Goal: Navigation & Orientation: Go to known website

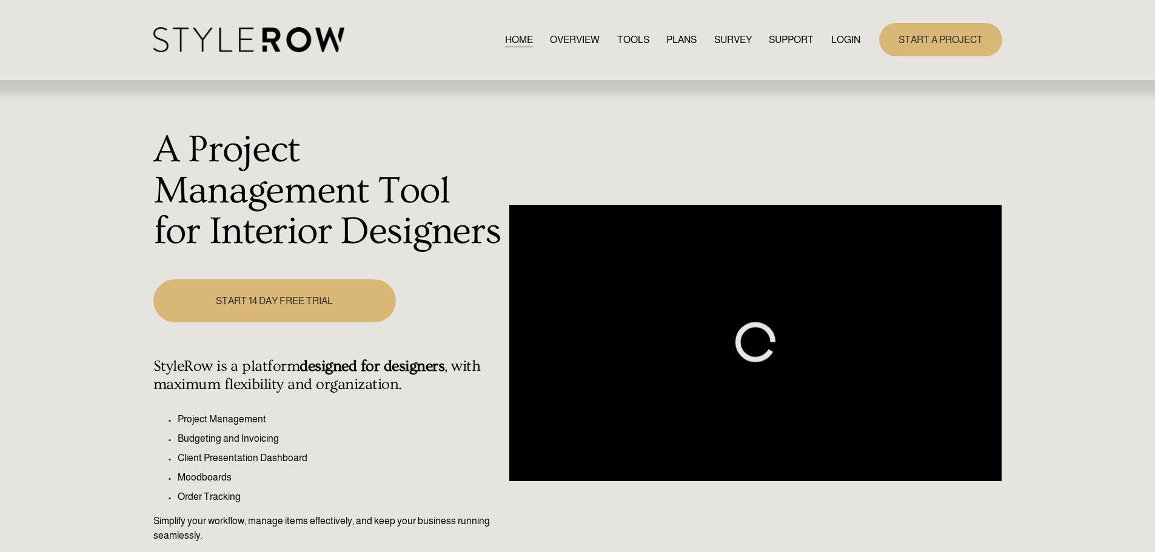
click at [856, 38] on link "LOGIN" at bounding box center [845, 40] width 29 height 16
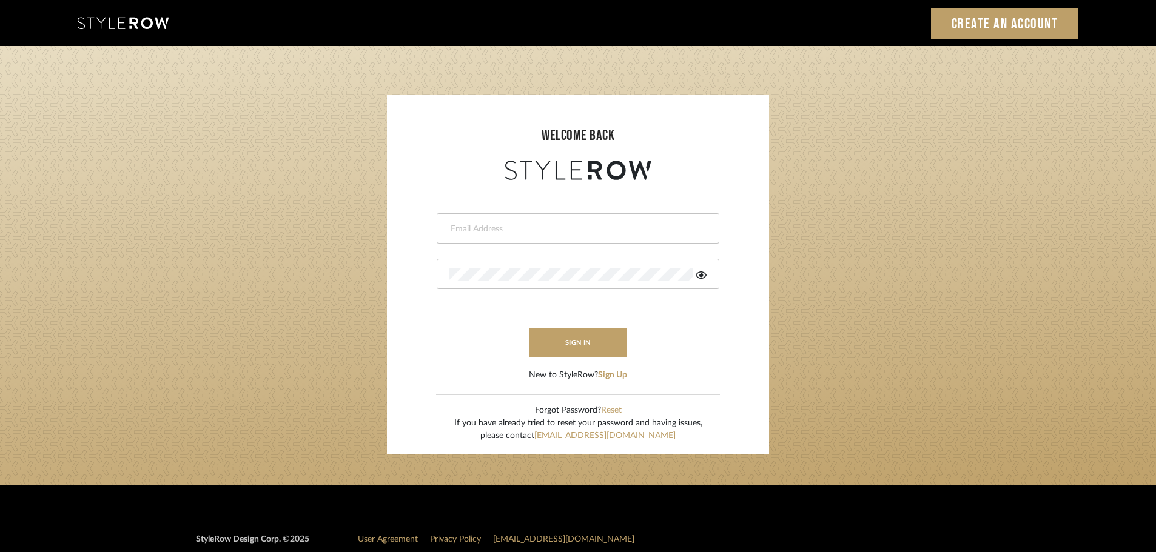
click at [482, 218] on div at bounding box center [578, 228] width 283 height 30
click at [468, 225] on input "email" at bounding box center [576, 229] width 254 height 12
type input "persimmon.design@outlook.com"
click at [579, 339] on button "sign in" at bounding box center [577, 343] width 97 height 29
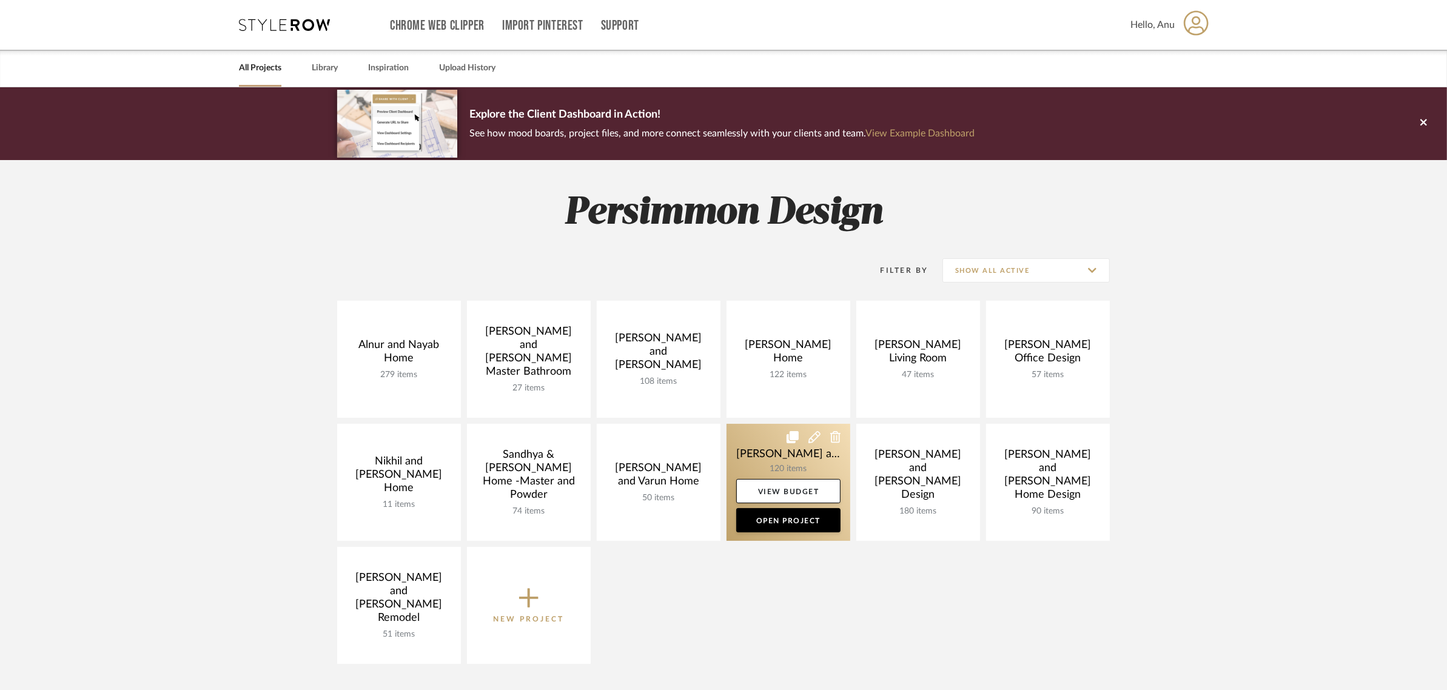
click at [786, 453] on link at bounding box center [788, 482] width 124 height 117
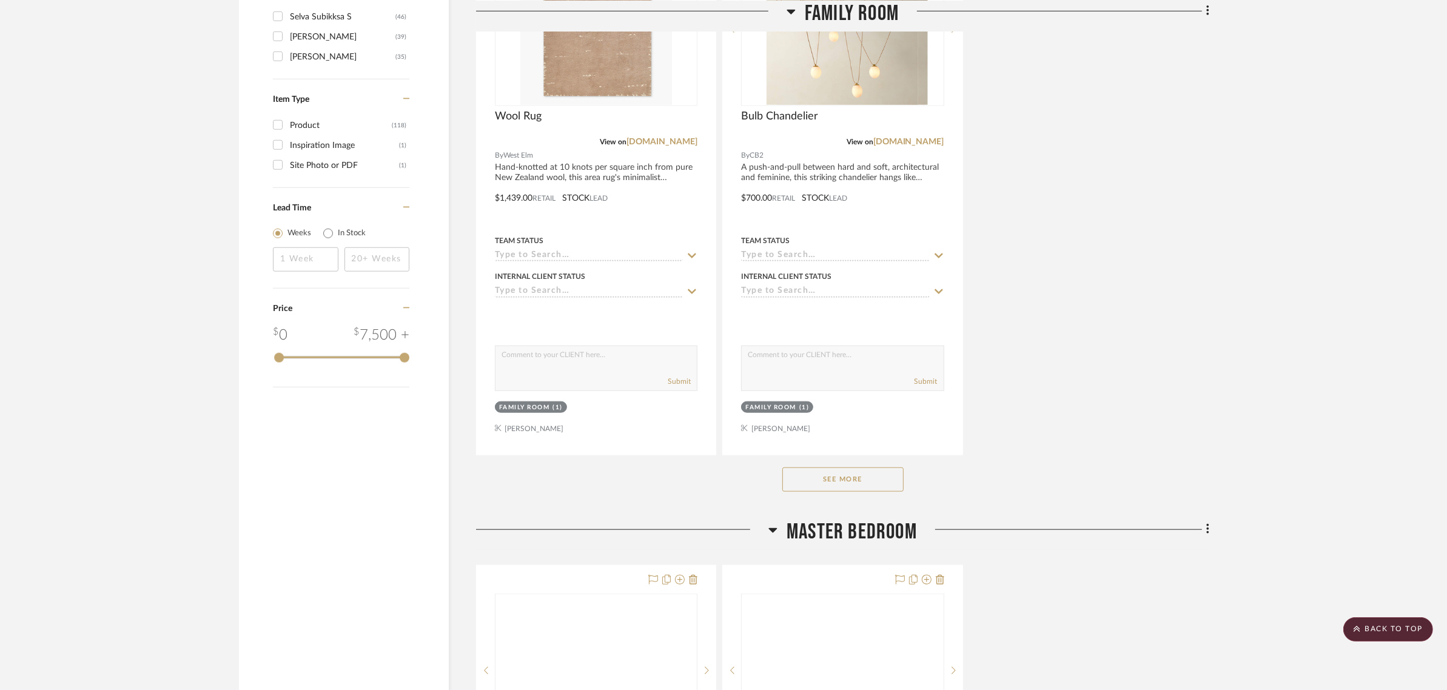
scroll to position [1516, 0]
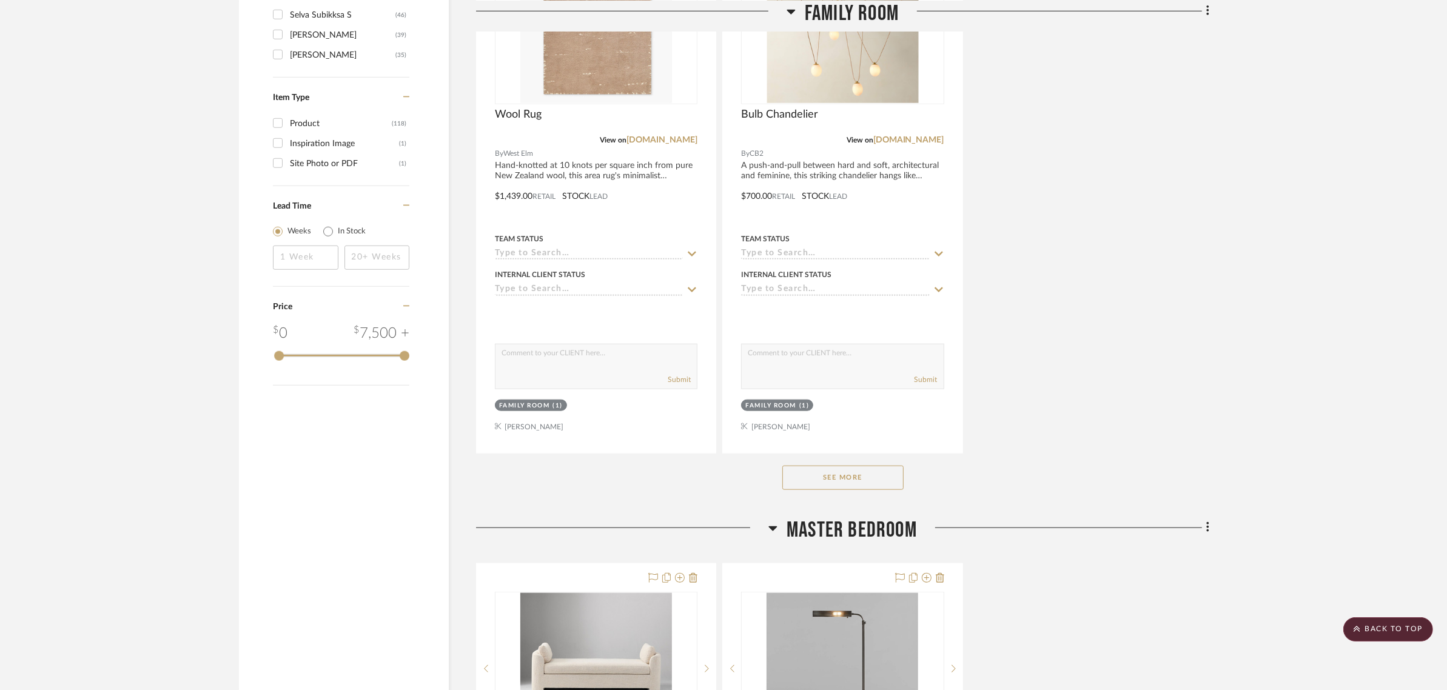
click at [794, 466] on button "See More" at bounding box center [842, 478] width 121 height 24
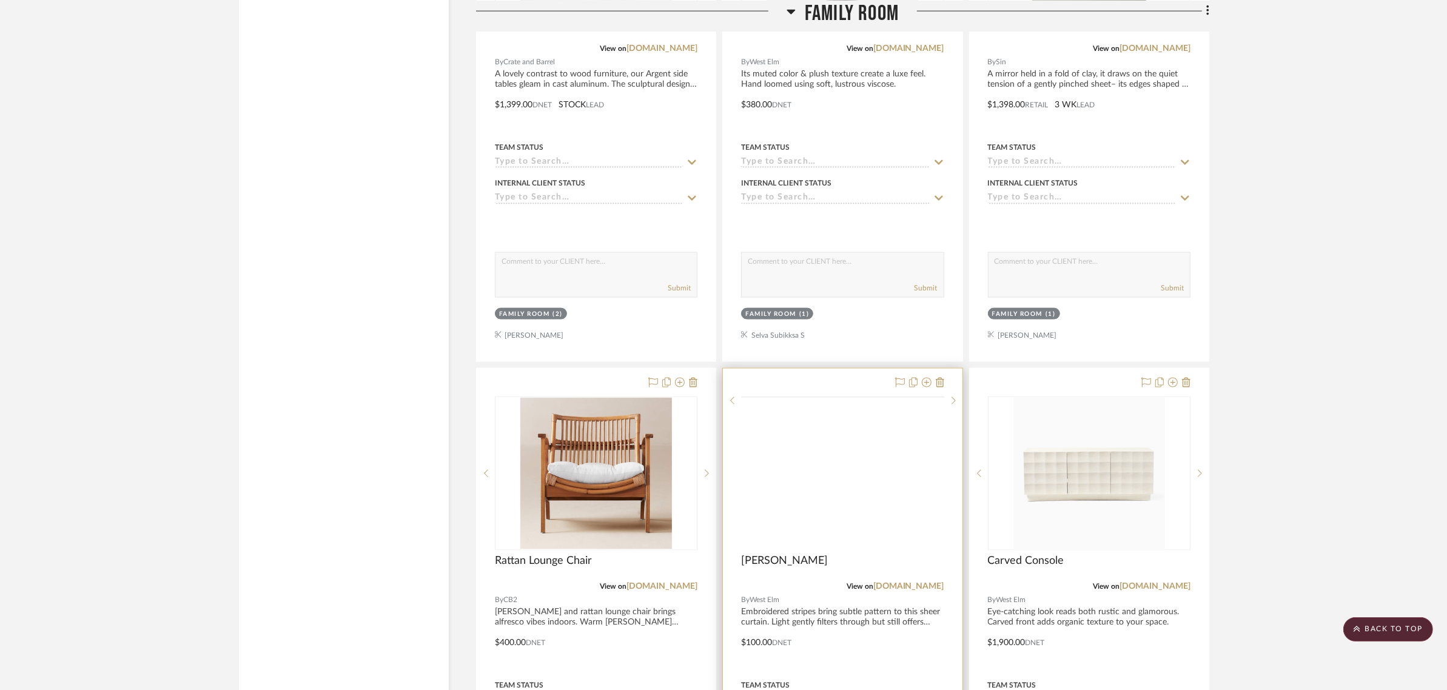
scroll to position [2426, 0]
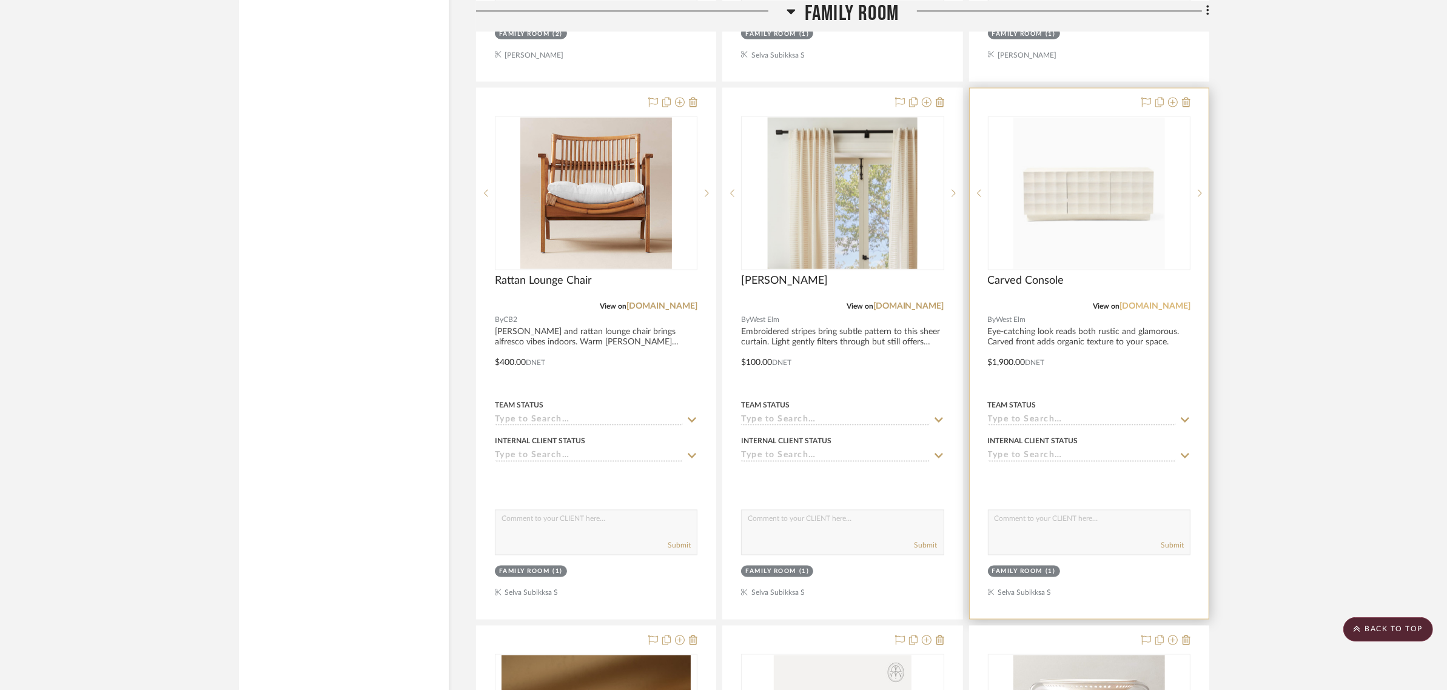
click at [1156, 302] on link "[DOMAIN_NAME]" at bounding box center [1154, 306] width 71 height 8
